Goal: Navigation & Orientation: Find specific page/section

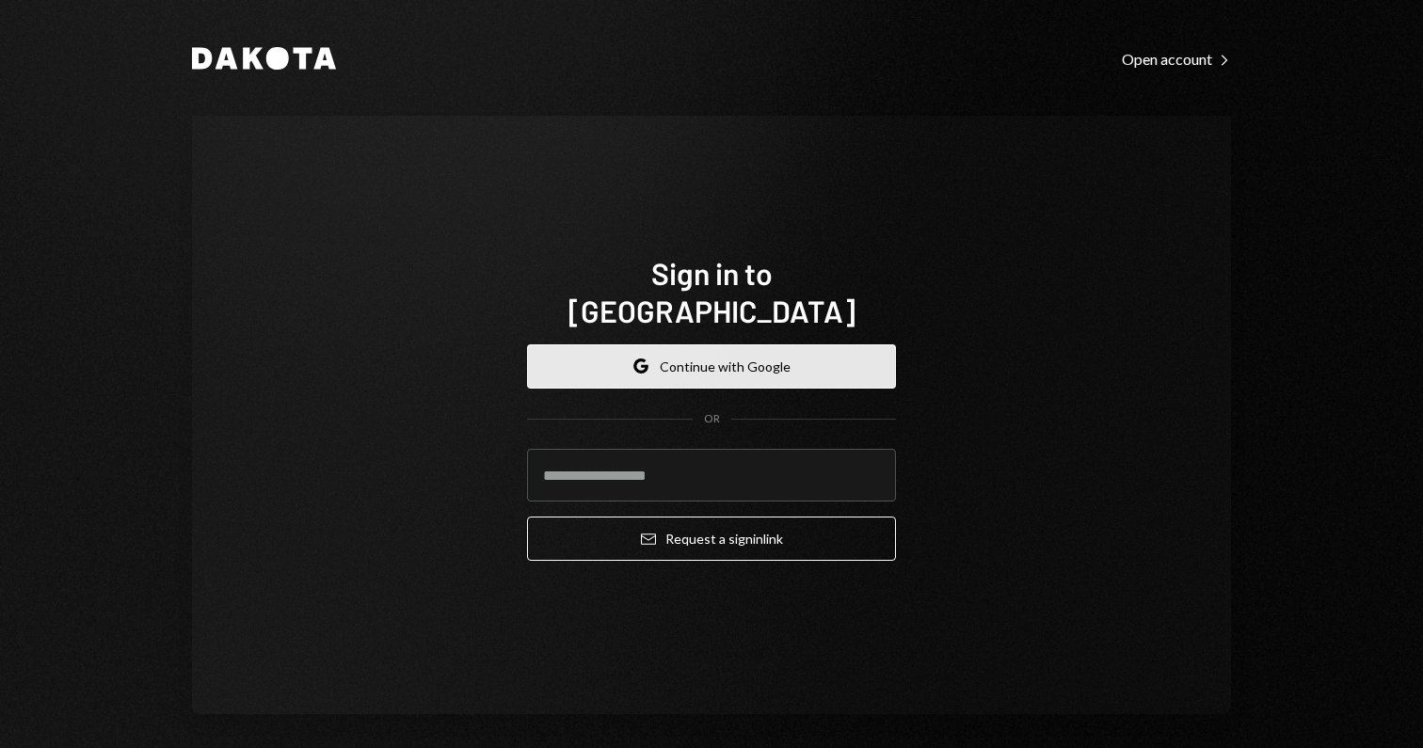
click at [693, 357] on button "Google Continue with Google" at bounding box center [711, 366] width 369 height 44
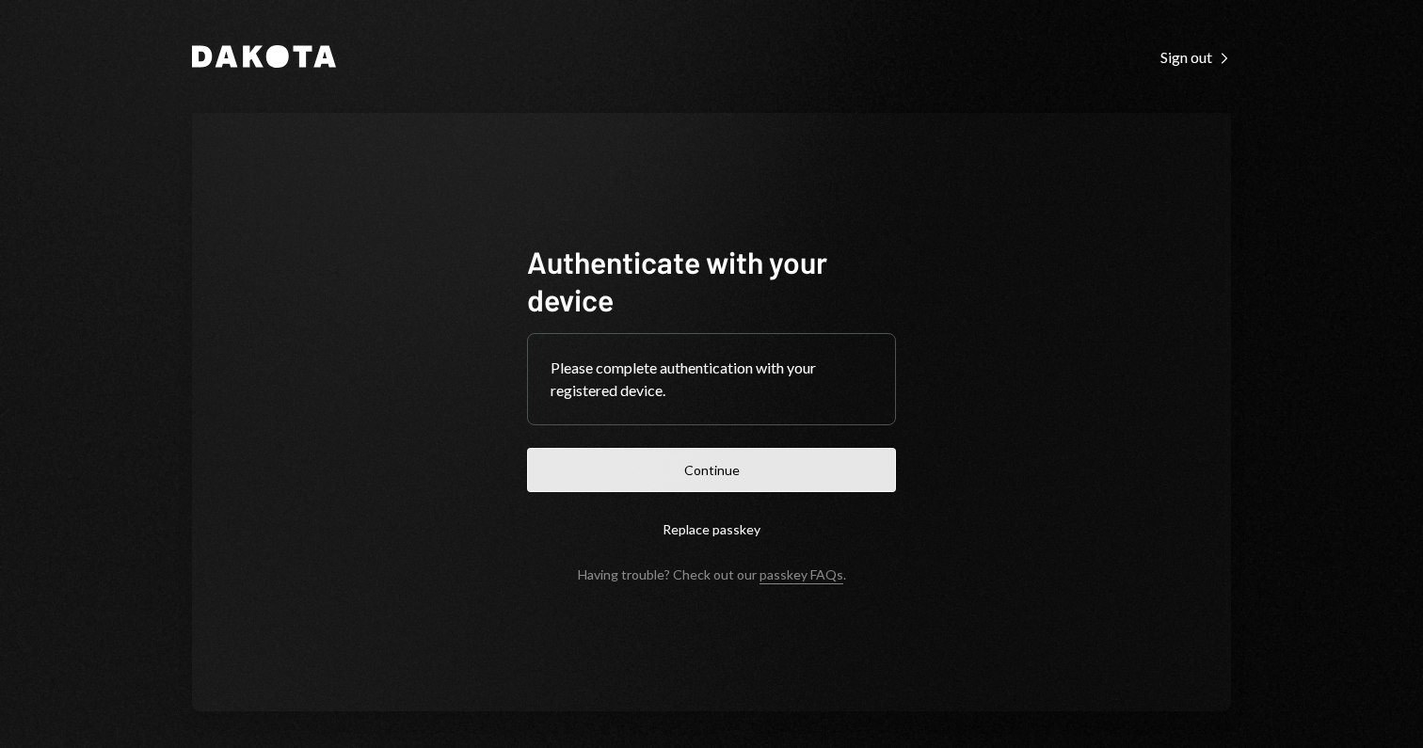
click at [721, 473] on button "Continue" at bounding box center [711, 470] width 369 height 44
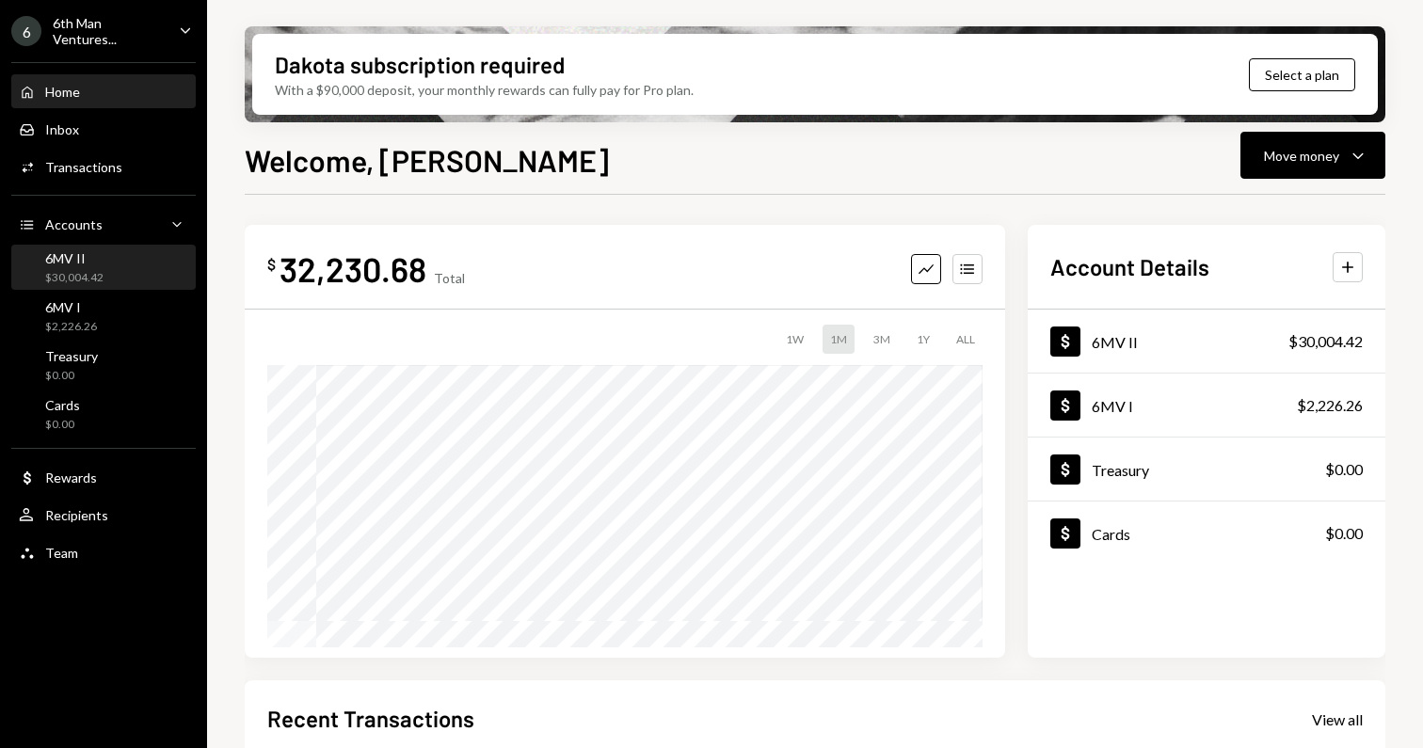
click at [121, 275] on div "6MV II $30,004.42" at bounding box center [103, 268] width 169 height 36
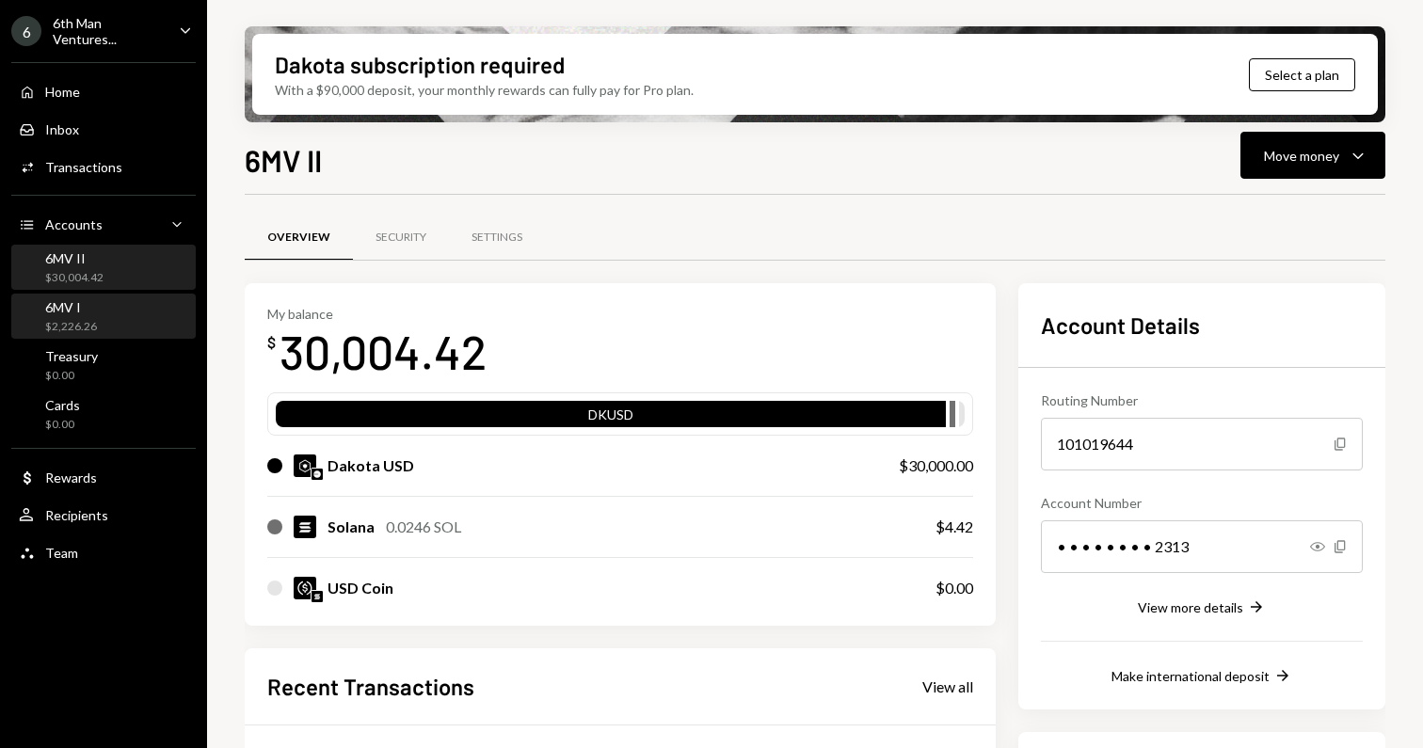
click at [96, 322] on div "6MV I $2,226.26" at bounding box center [103, 317] width 169 height 36
